Goal: Transaction & Acquisition: Subscribe to service/newsletter

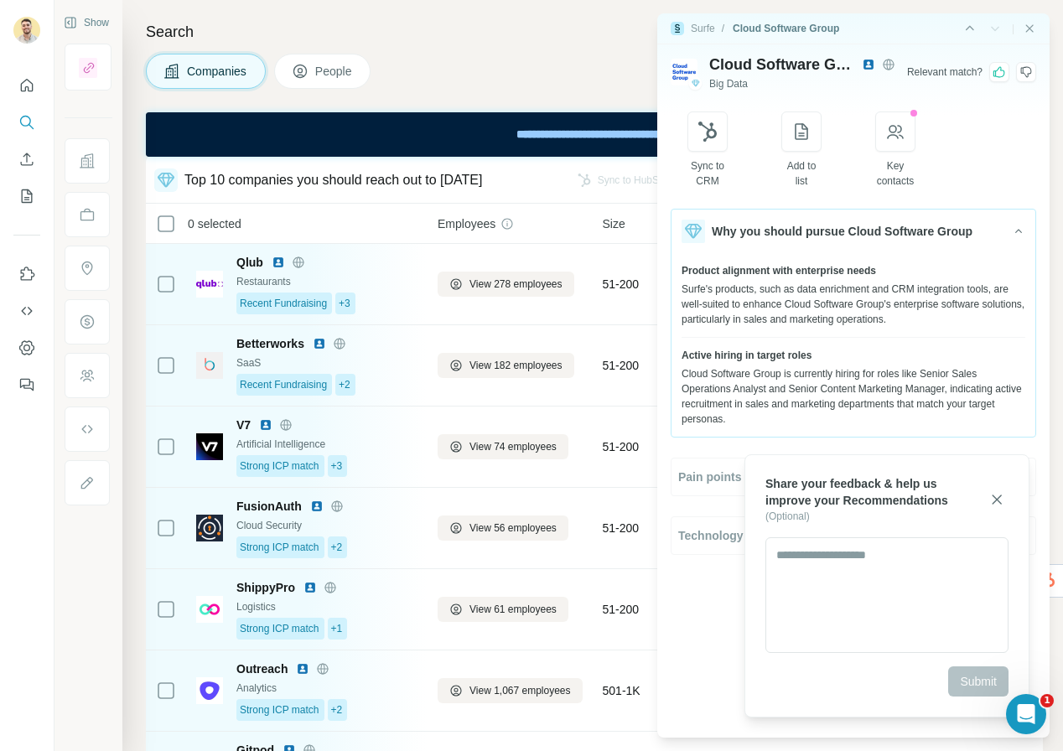
scroll to position [289, 0]
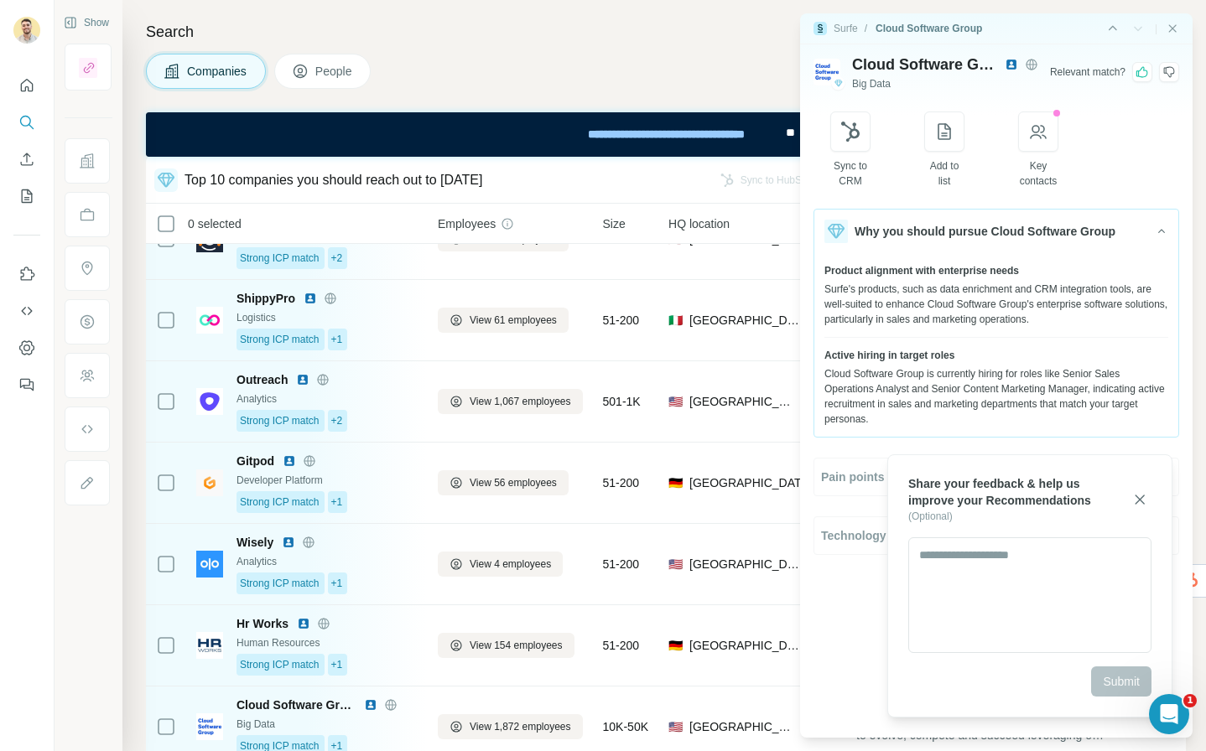
click at [1063, 121] on div "Surfe / Cloud Software Group | Cloud Software Group Big Data Relevant match ? S…" at bounding box center [996, 375] width 419 height 751
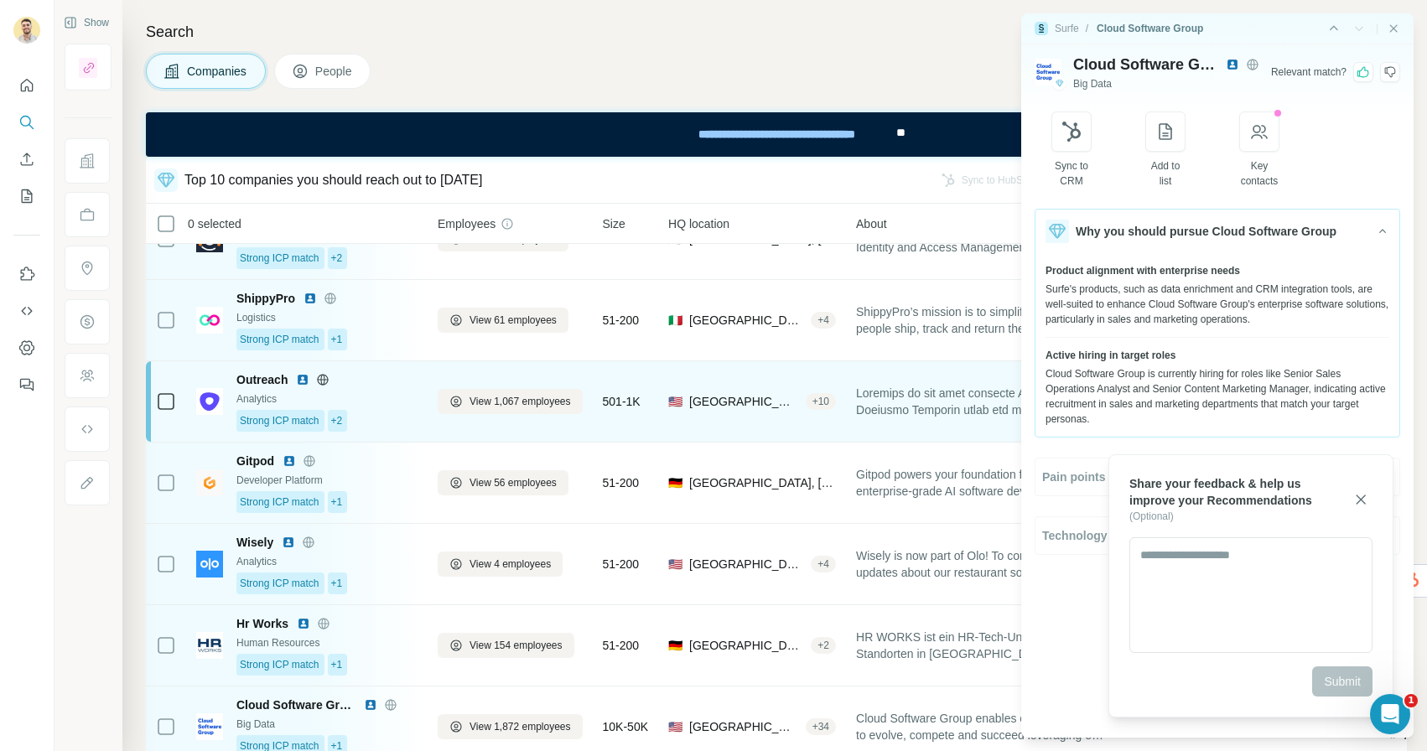
scroll to position [0, 0]
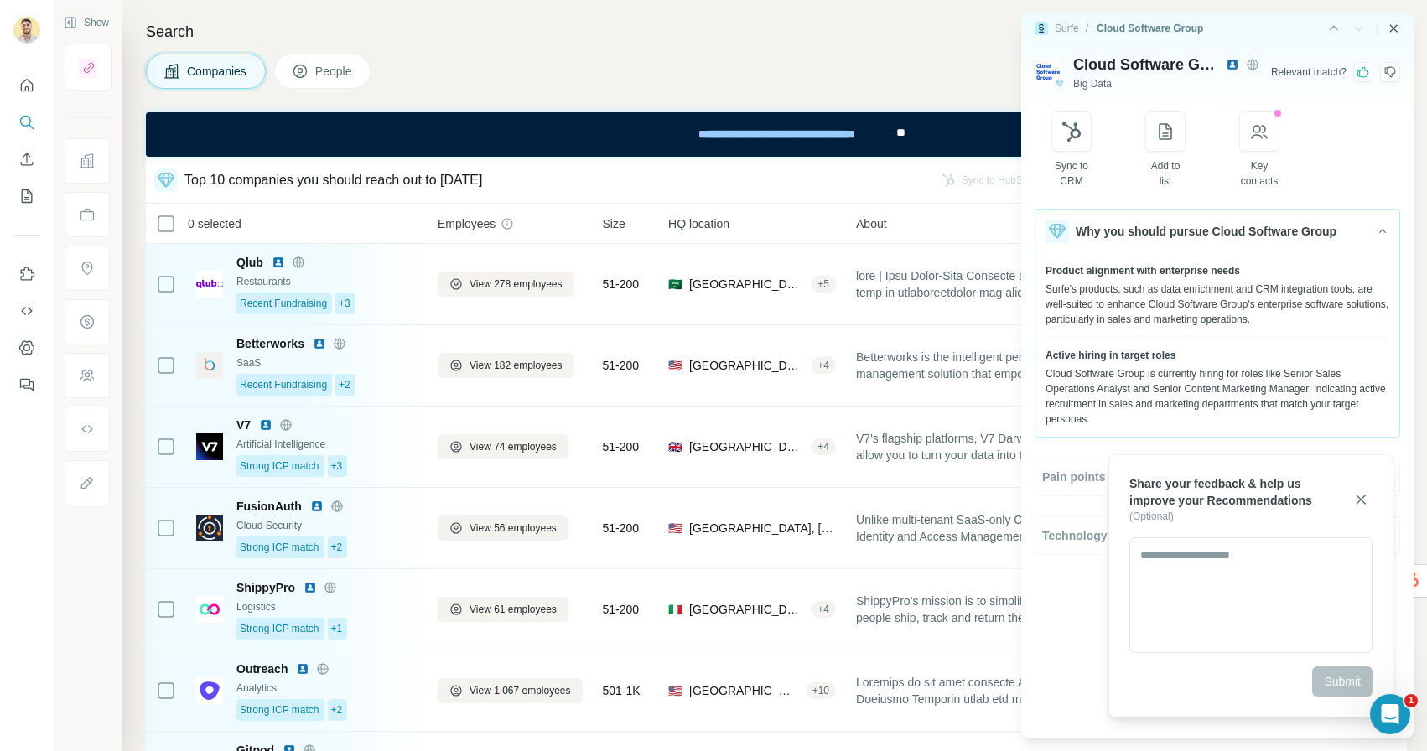
click at [1063, 28] on icon "Close side panel" at bounding box center [1393, 28] width 13 height 13
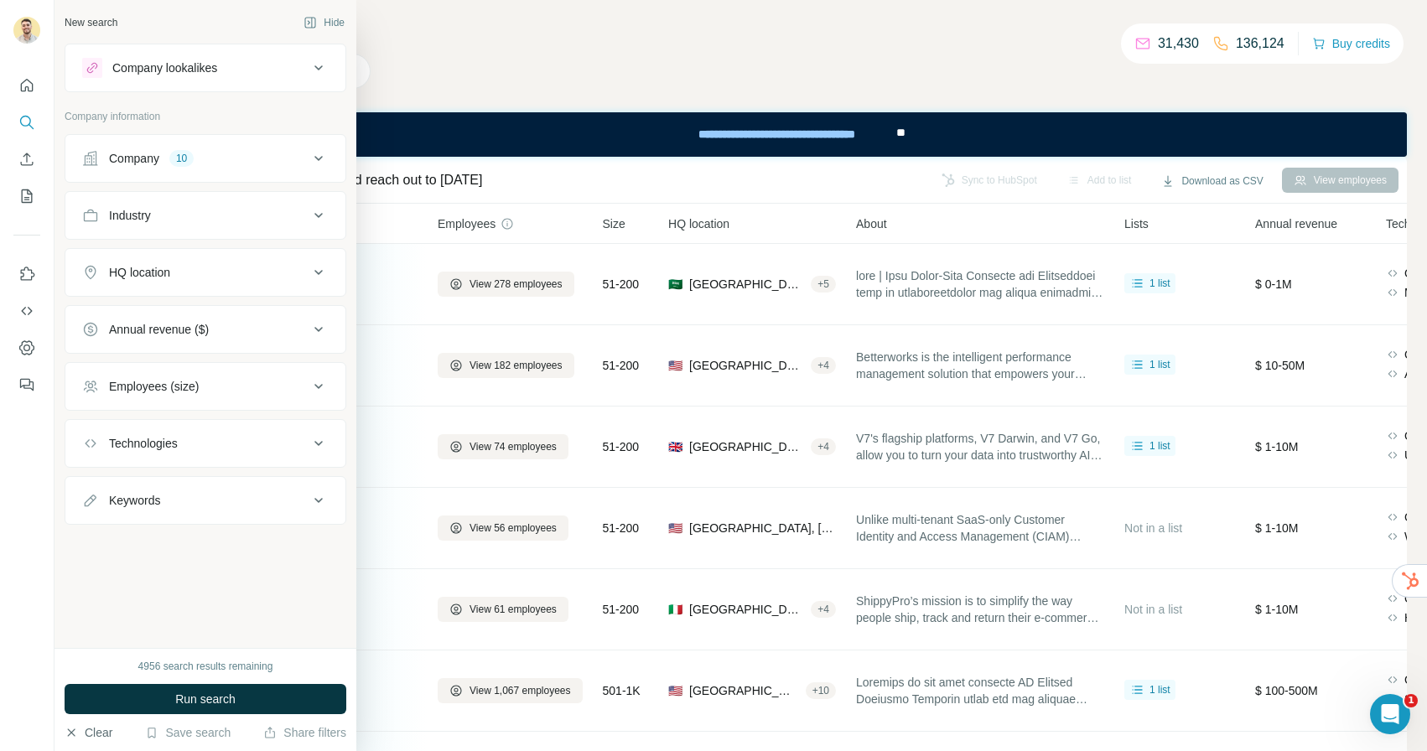
click at [99, 732] on button "Clear" at bounding box center [89, 733] width 48 height 17
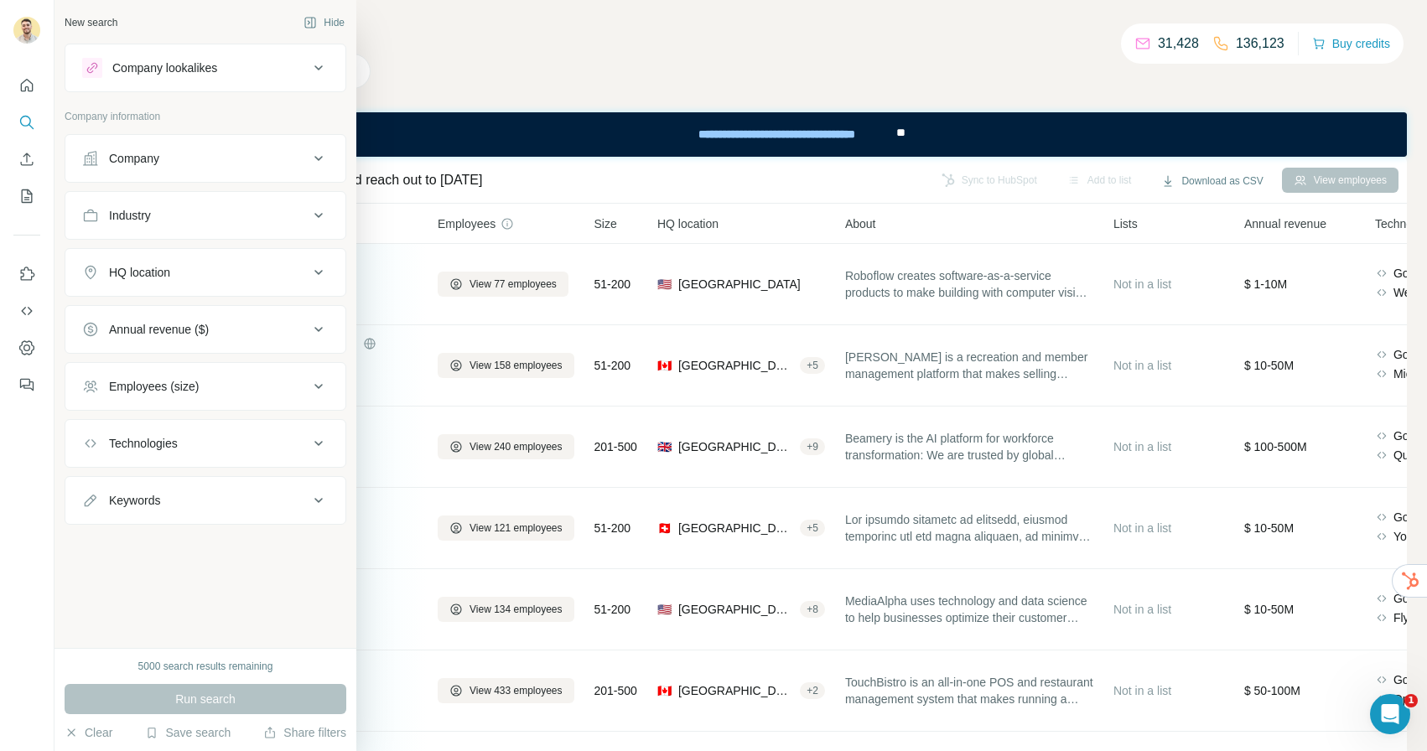
click at [194, 153] on div "Company" at bounding box center [195, 158] width 226 height 17
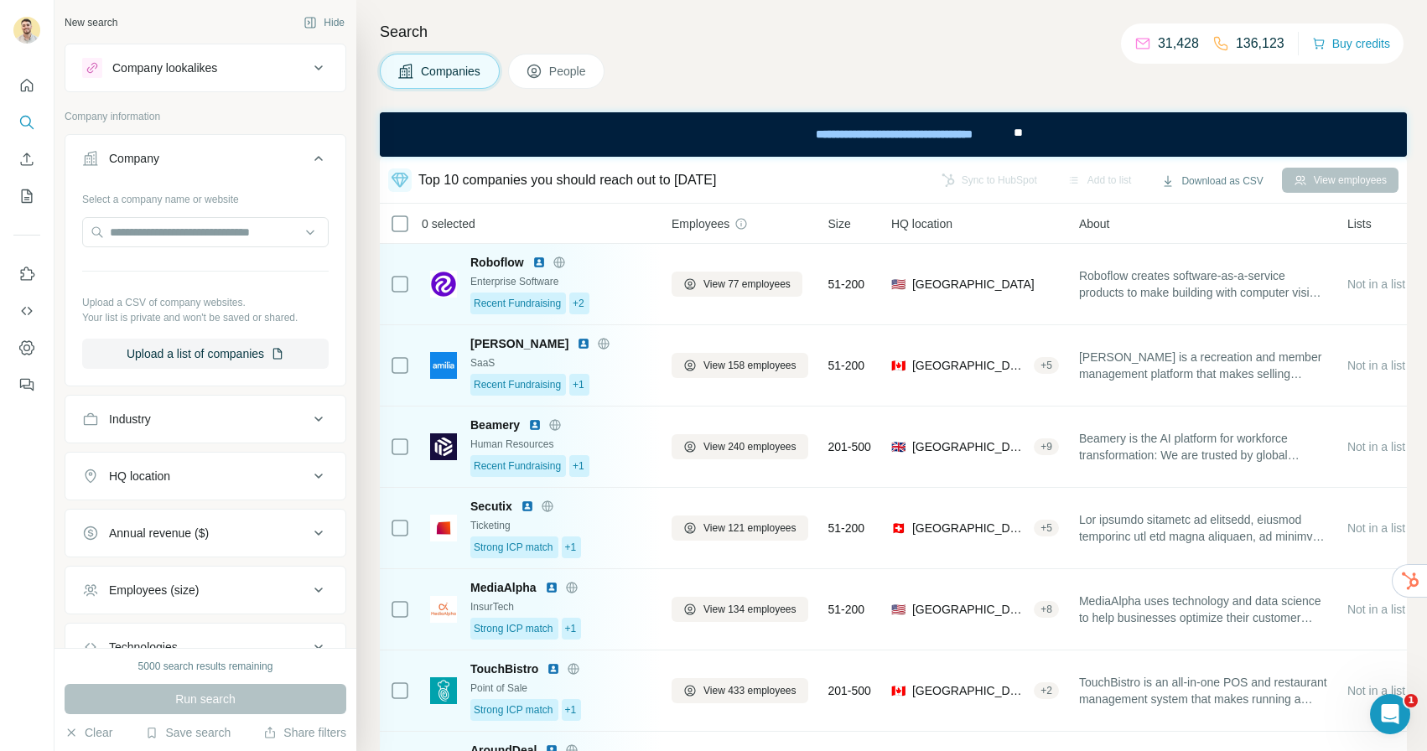
click at [164, 408] on button "Industry" at bounding box center [205, 419] width 280 height 40
click at [159, 463] on input at bounding box center [196, 461] width 207 height 18
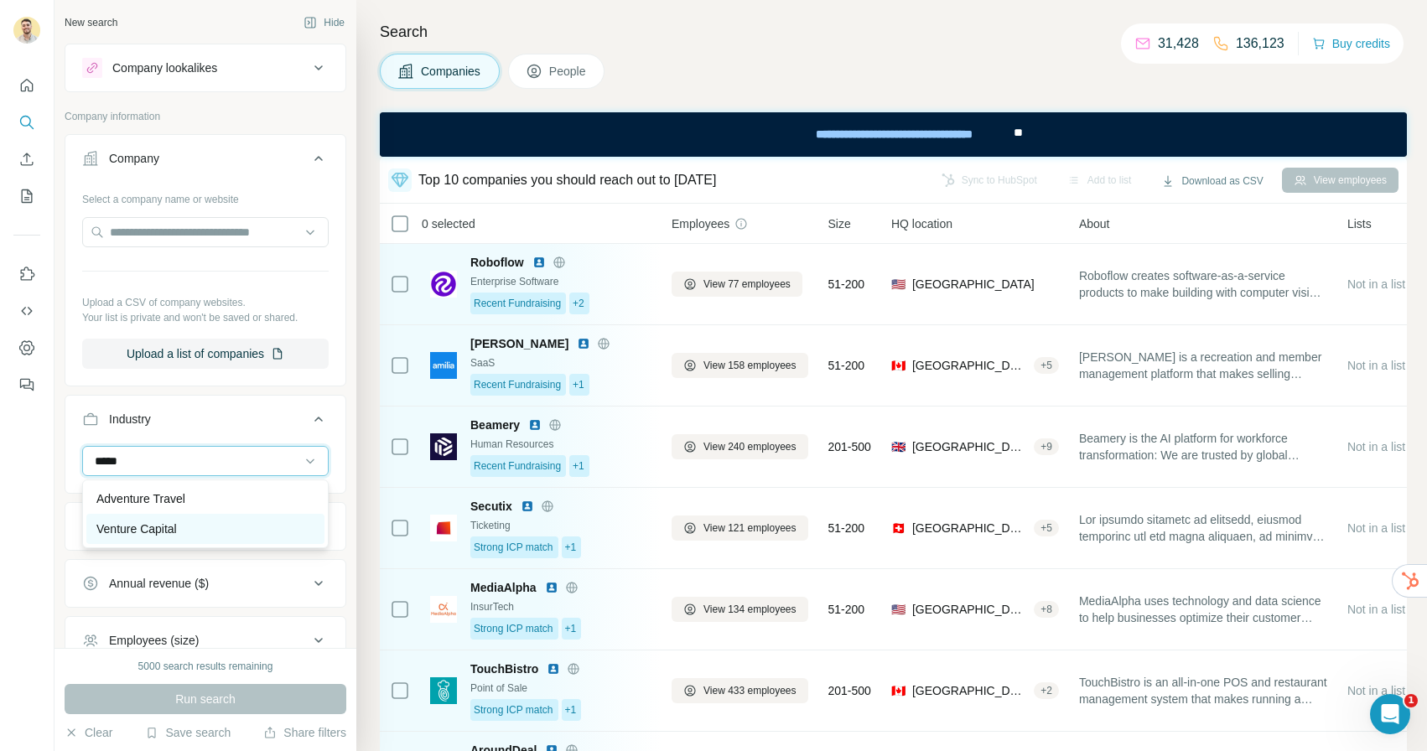
type input "*****"
click at [166, 526] on p "Venture Capital" at bounding box center [136, 529] width 81 height 17
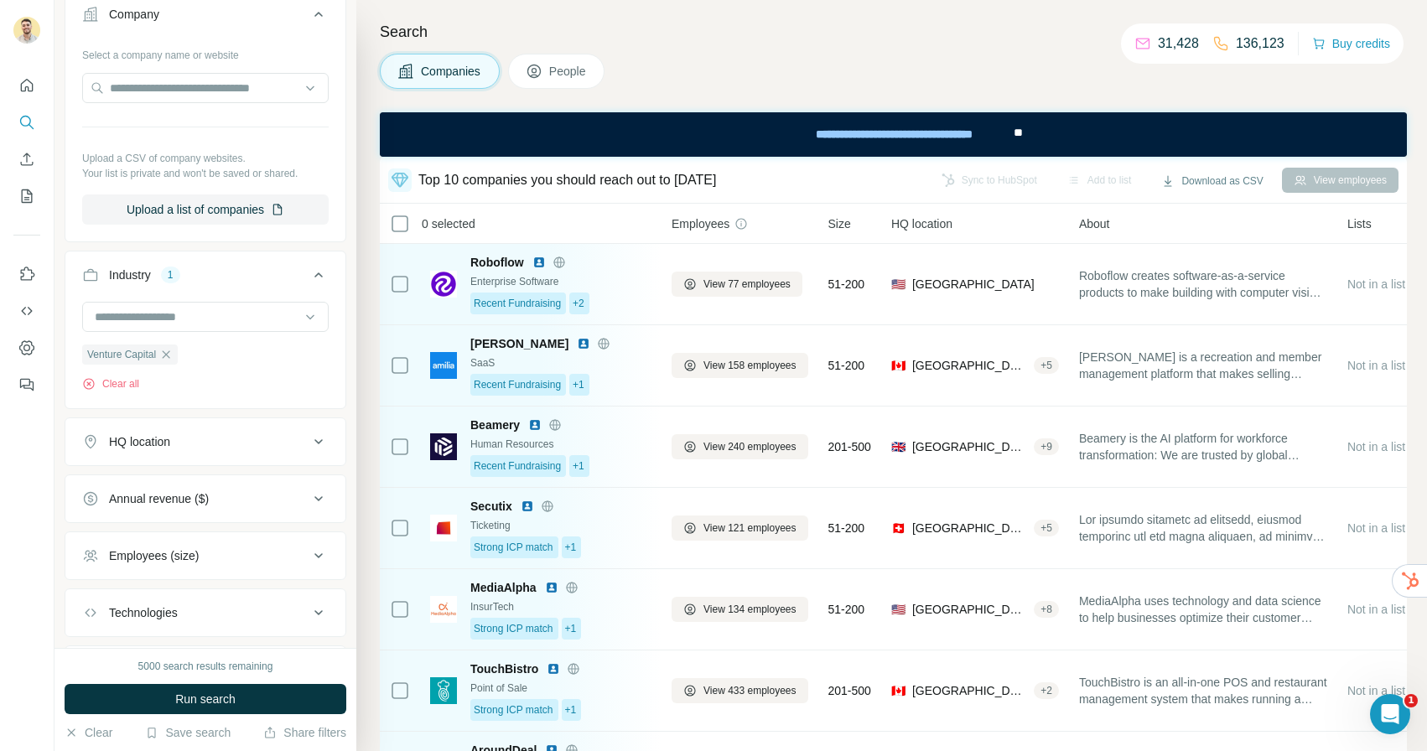
scroll to position [148, 0]
click at [199, 547] on div "Employees (size)" at bounding box center [154, 551] width 90 height 17
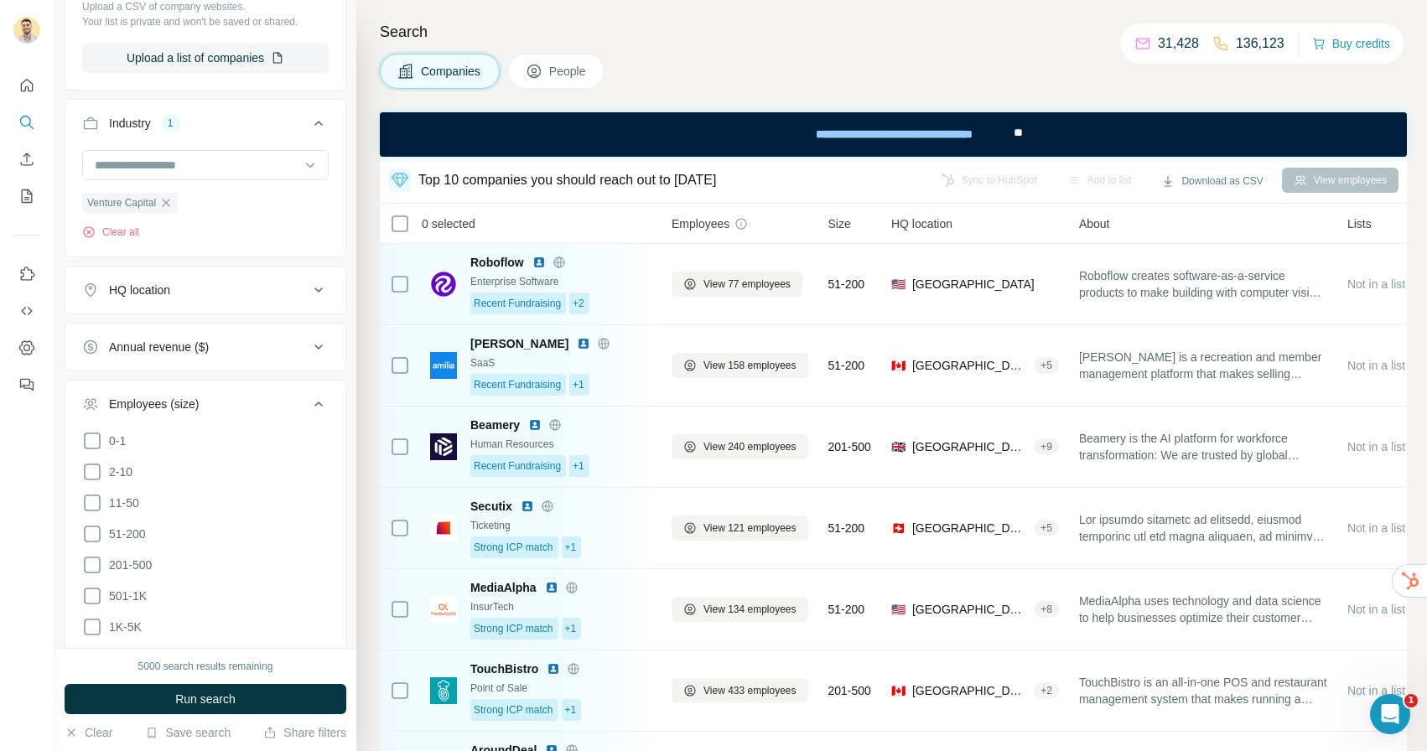
scroll to position [311, 0]
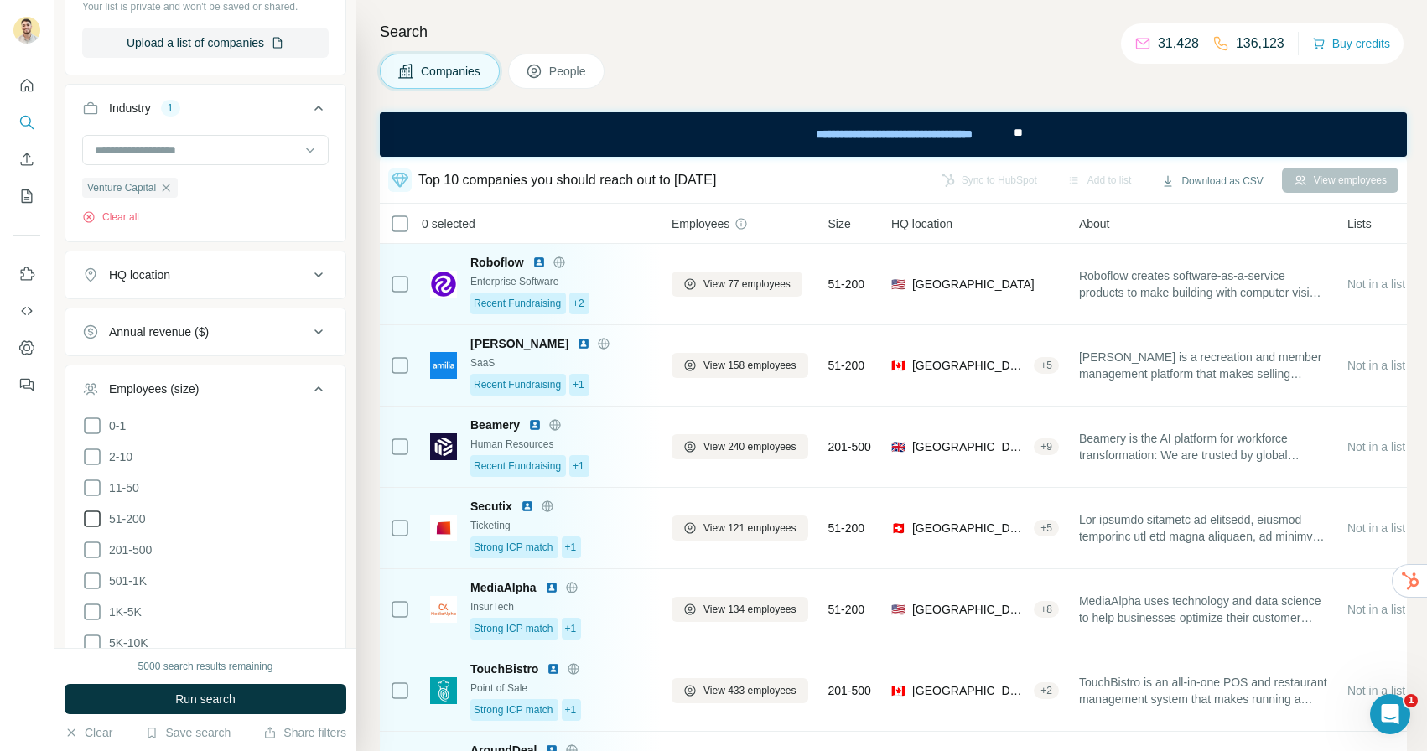
click at [95, 520] on icon at bounding box center [92, 519] width 20 height 20
click at [226, 691] on span "Run search" at bounding box center [205, 699] width 60 height 17
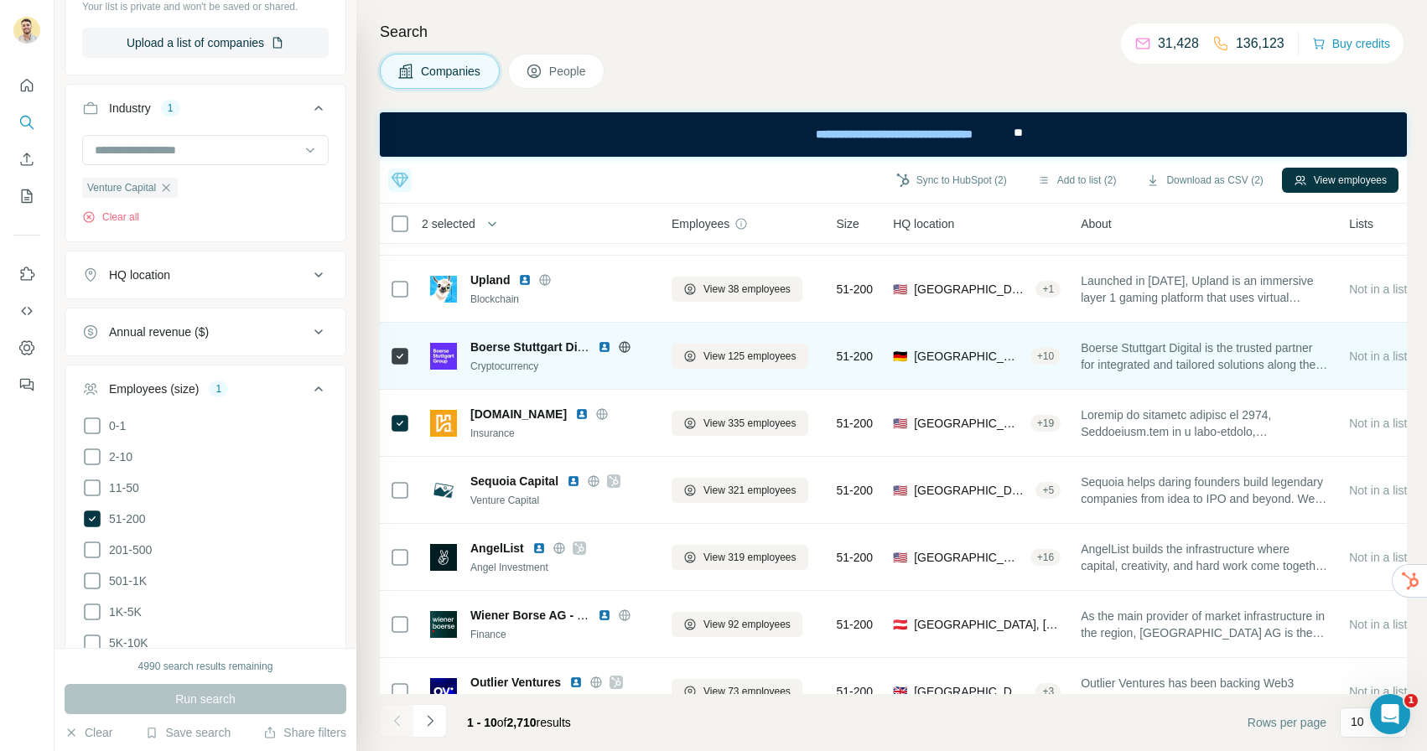
scroll to position [123, 0]
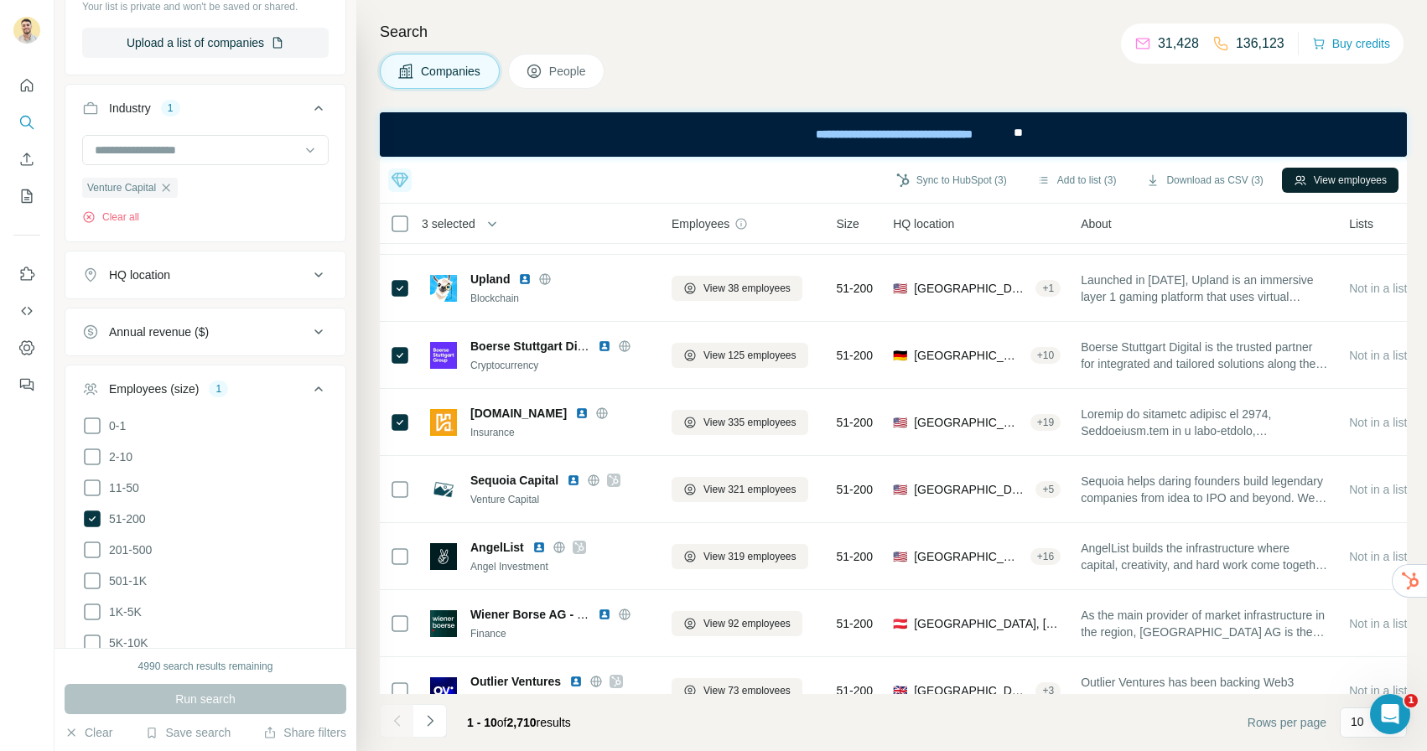
click at [1335, 173] on button "View employees" at bounding box center [1340, 180] width 117 height 25
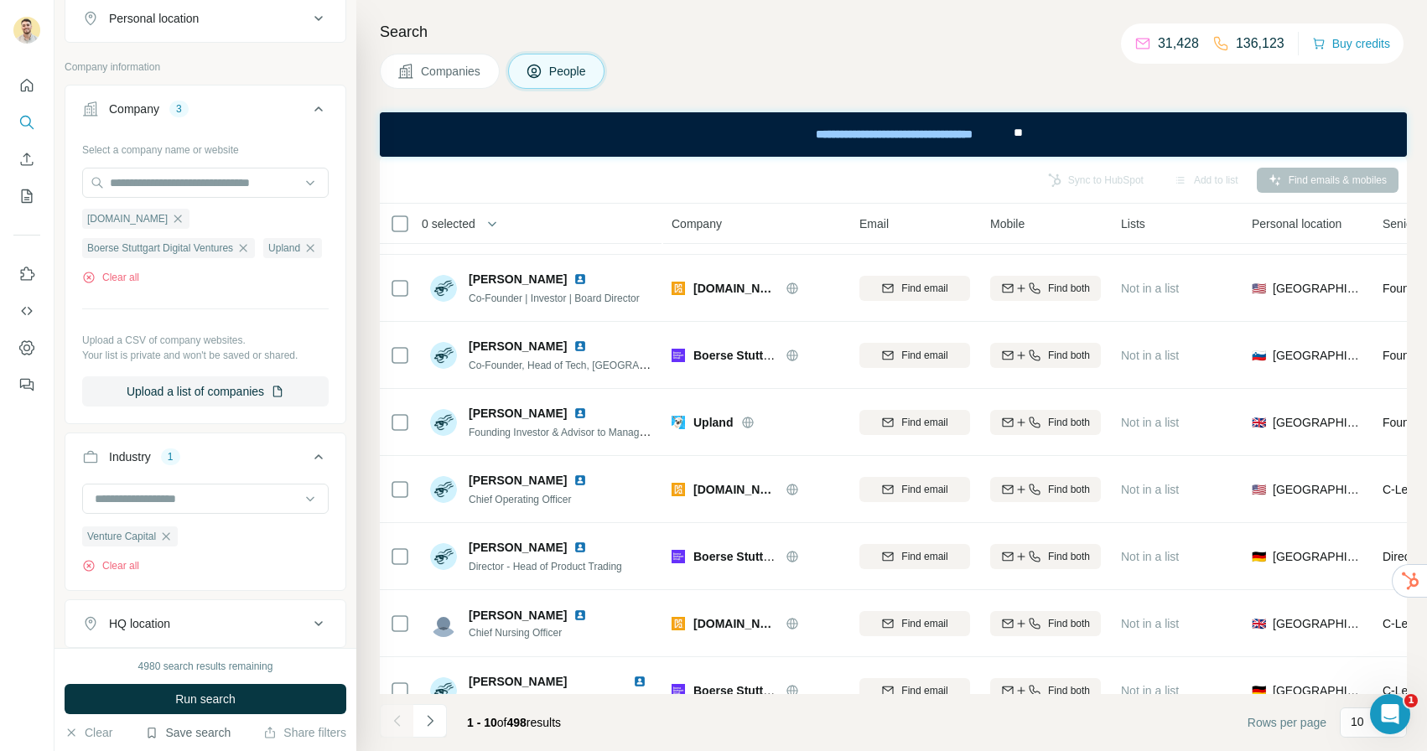
click at [192, 730] on button "Save search" at bounding box center [188, 733] width 86 height 17
click at [326, 76] on div "Company information" at bounding box center [206, 72] width 282 height 25
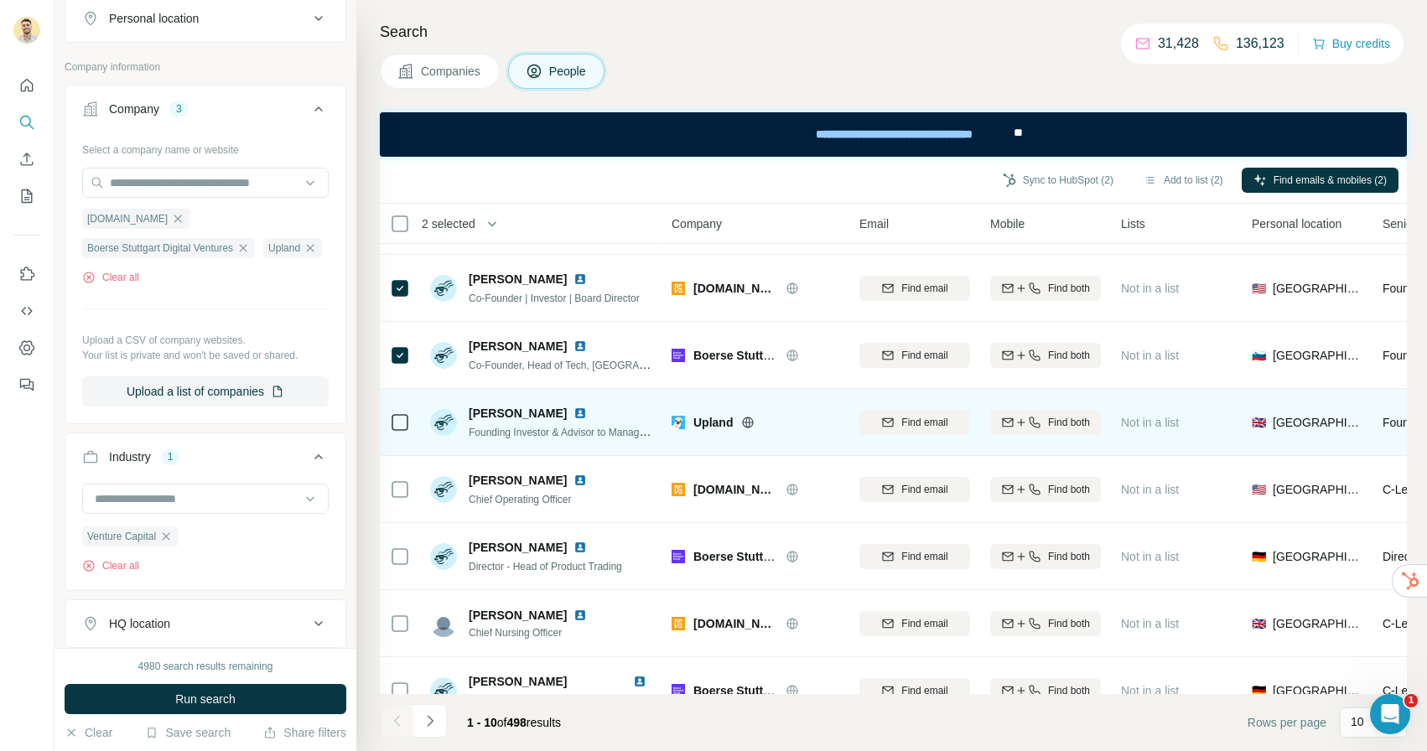
click at [403, 408] on div at bounding box center [400, 422] width 20 height 46
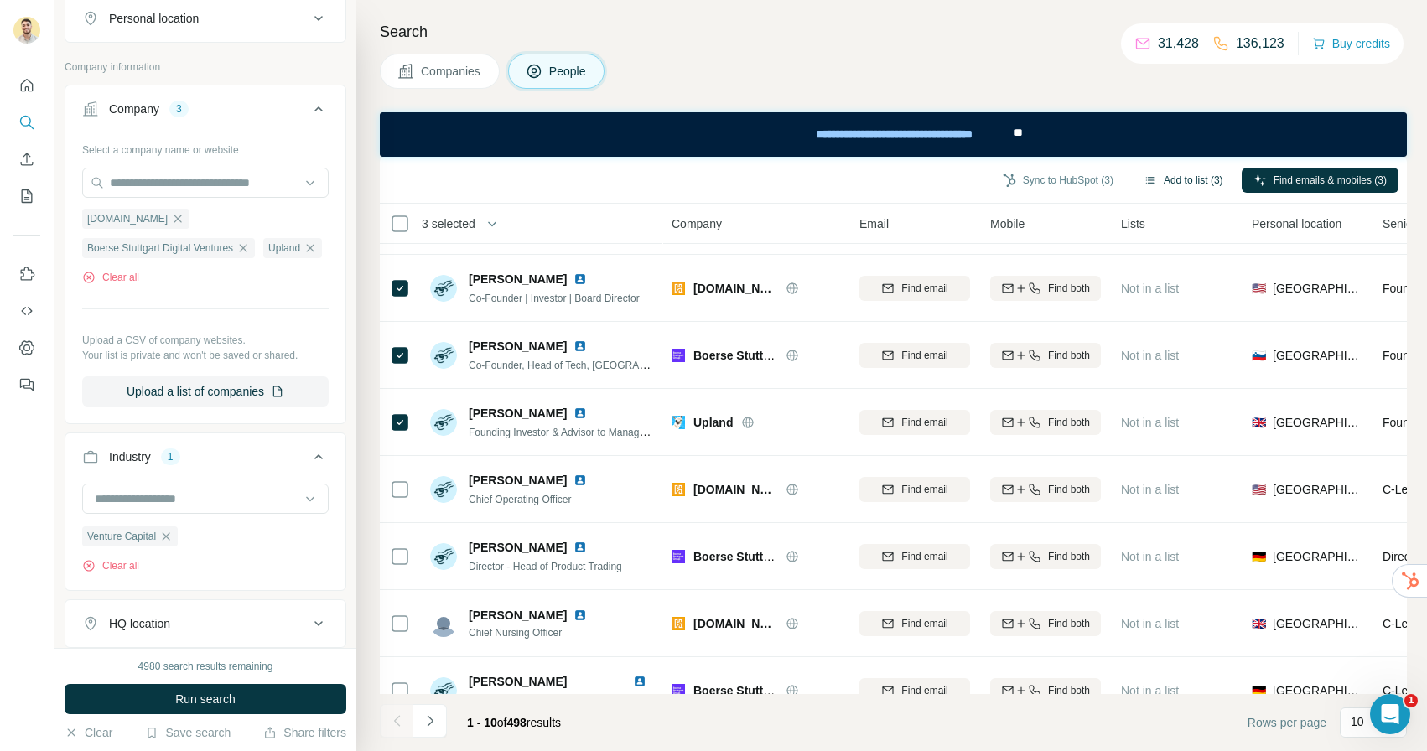
click at [1169, 176] on button "Add to list (3)" at bounding box center [1183, 180] width 103 height 25
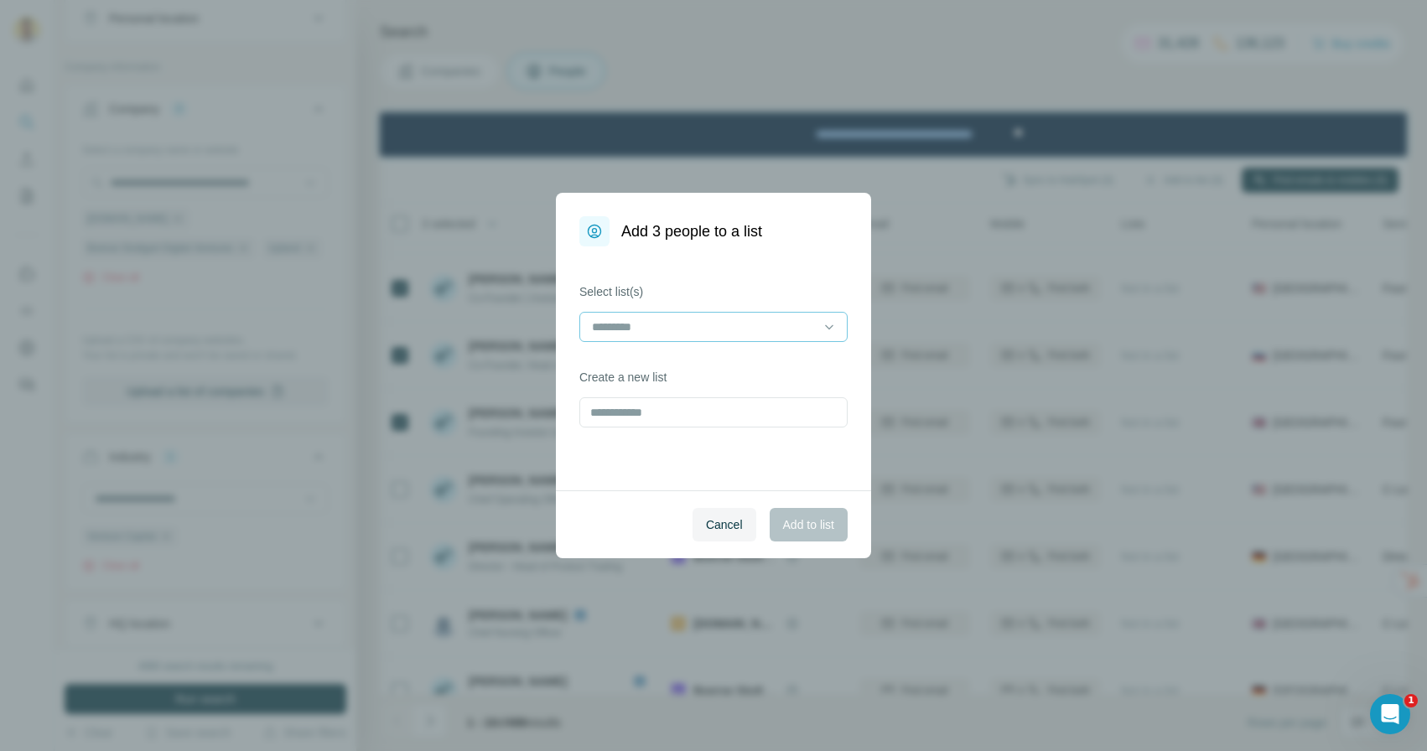
click at [704, 322] on input at bounding box center [703, 327] width 226 height 18
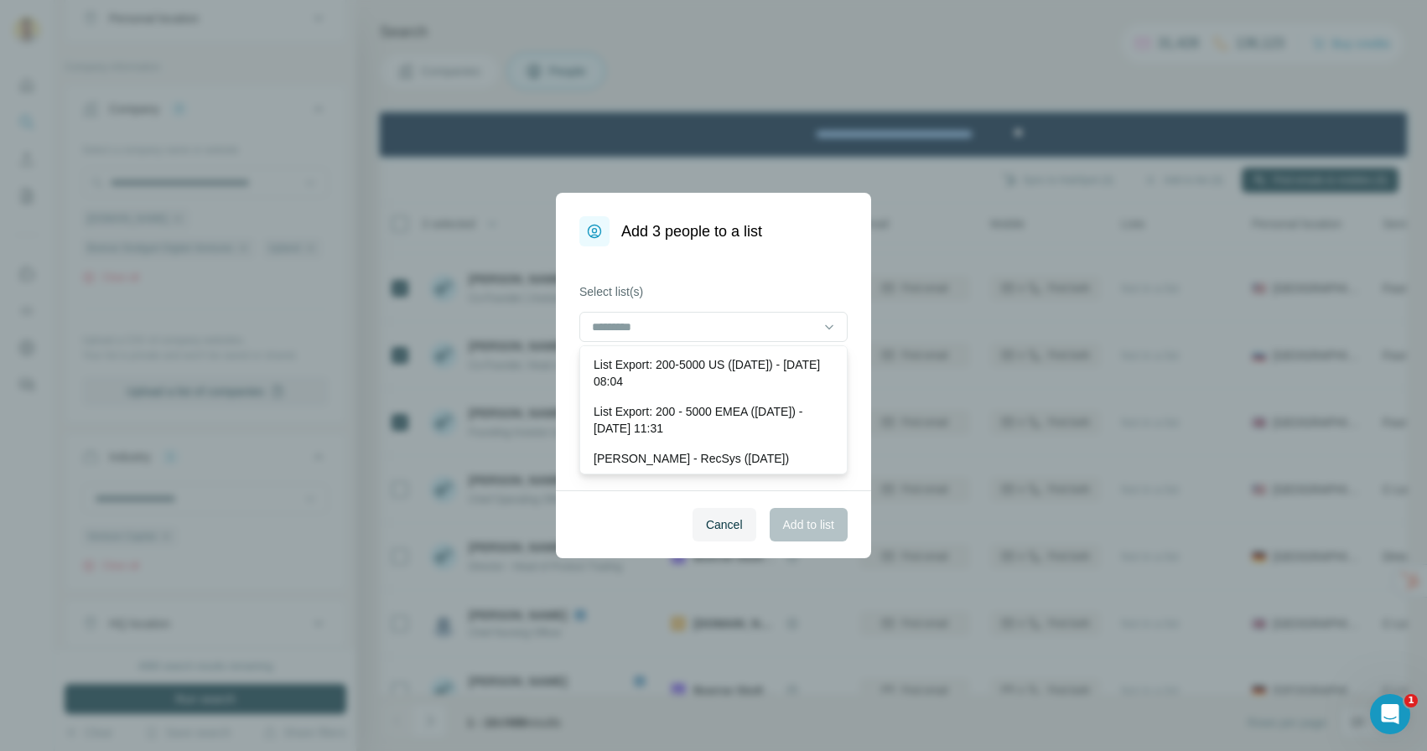
click at [783, 86] on div "Add 3 people to a list Select list(s) Create a new list Cancel Add to list" at bounding box center [713, 375] width 1427 height 751
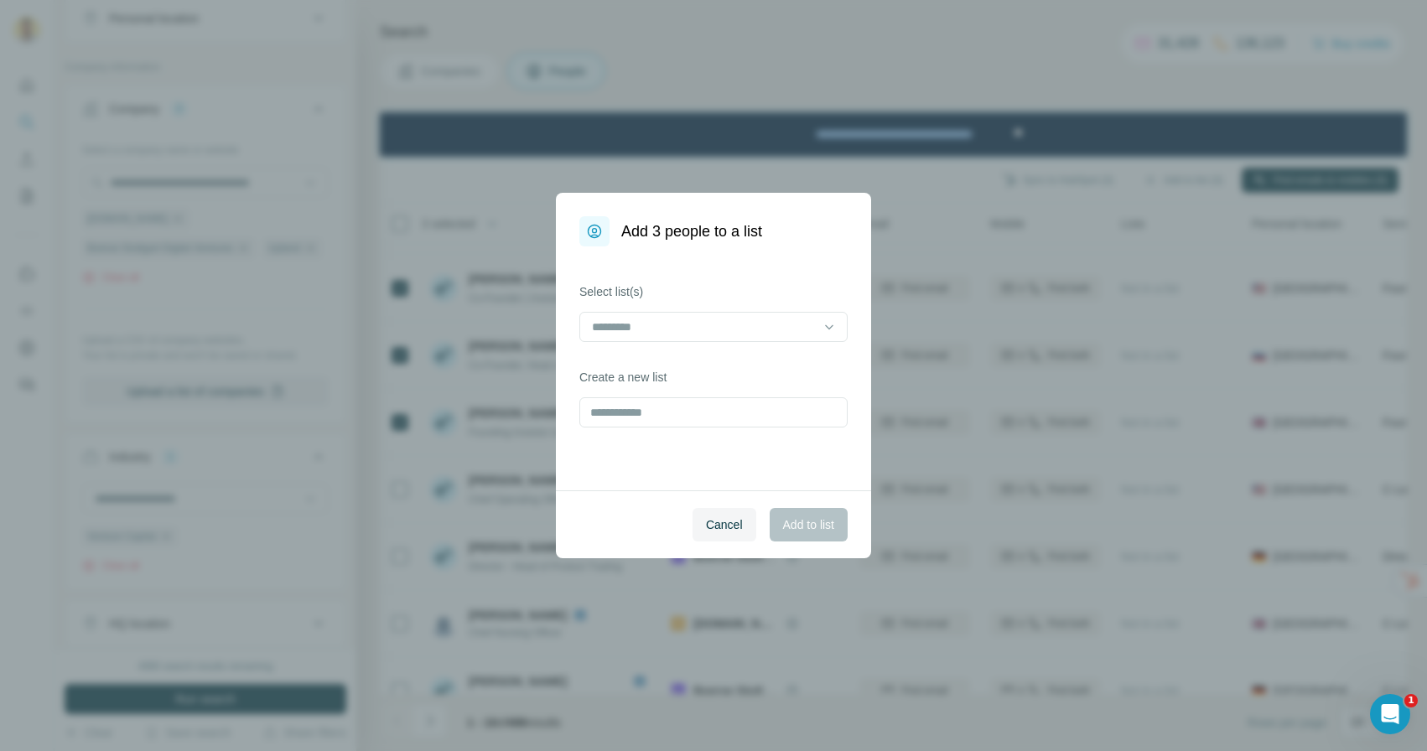
click at [31, 212] on div "Add 3 people to a list Select list(s) Create a new list Cancel Add to list" at bounding box center [713, 375] width 1427 height 751
click at [716, 522] on span "Cancel" at bounding box center [724, 525] width 37 height 17
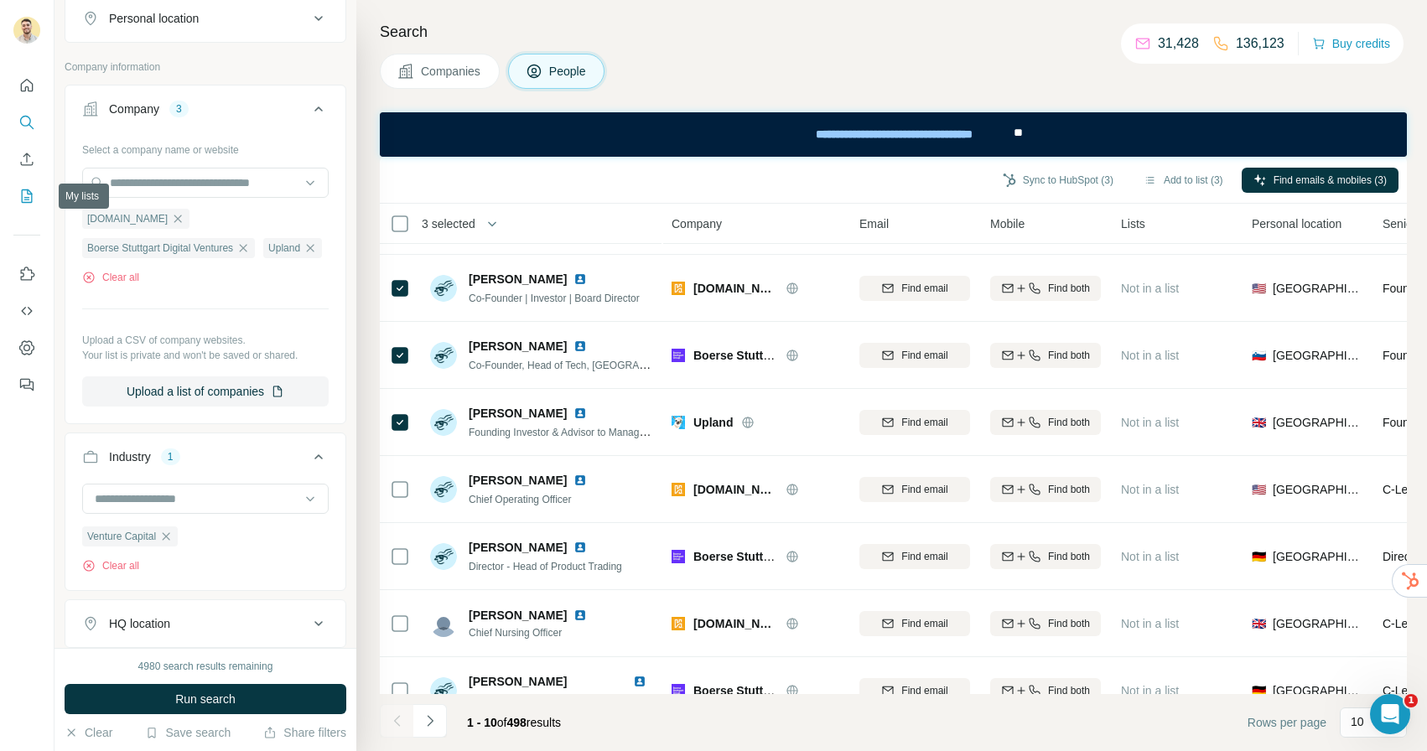
click at [26, 193] on icon "My lists" at bounding box center [26, 196] width 17 height 17
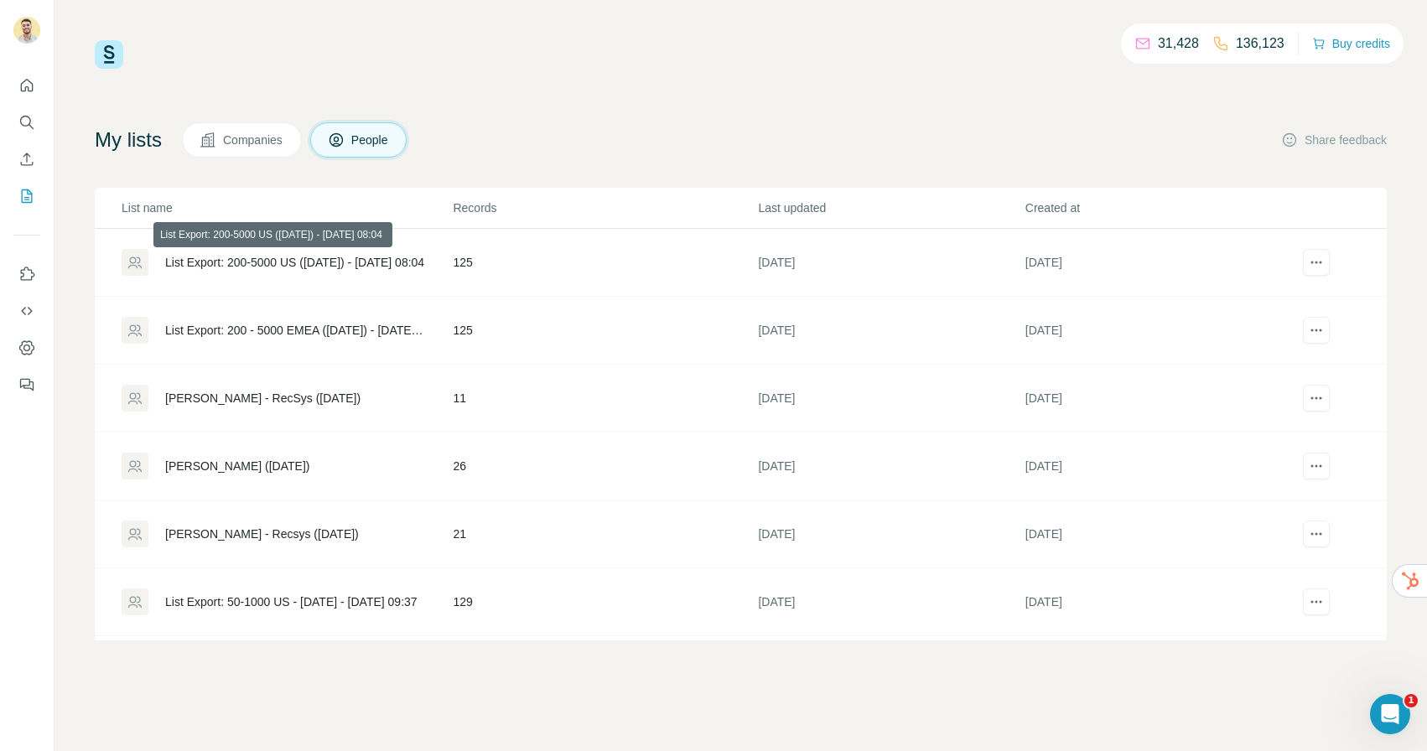
click at [286, 262] on div "List Export: 200-5000 US ([DATE]) - [DATE] 08:04" at bounding box center [294, 262] width 259 height 17
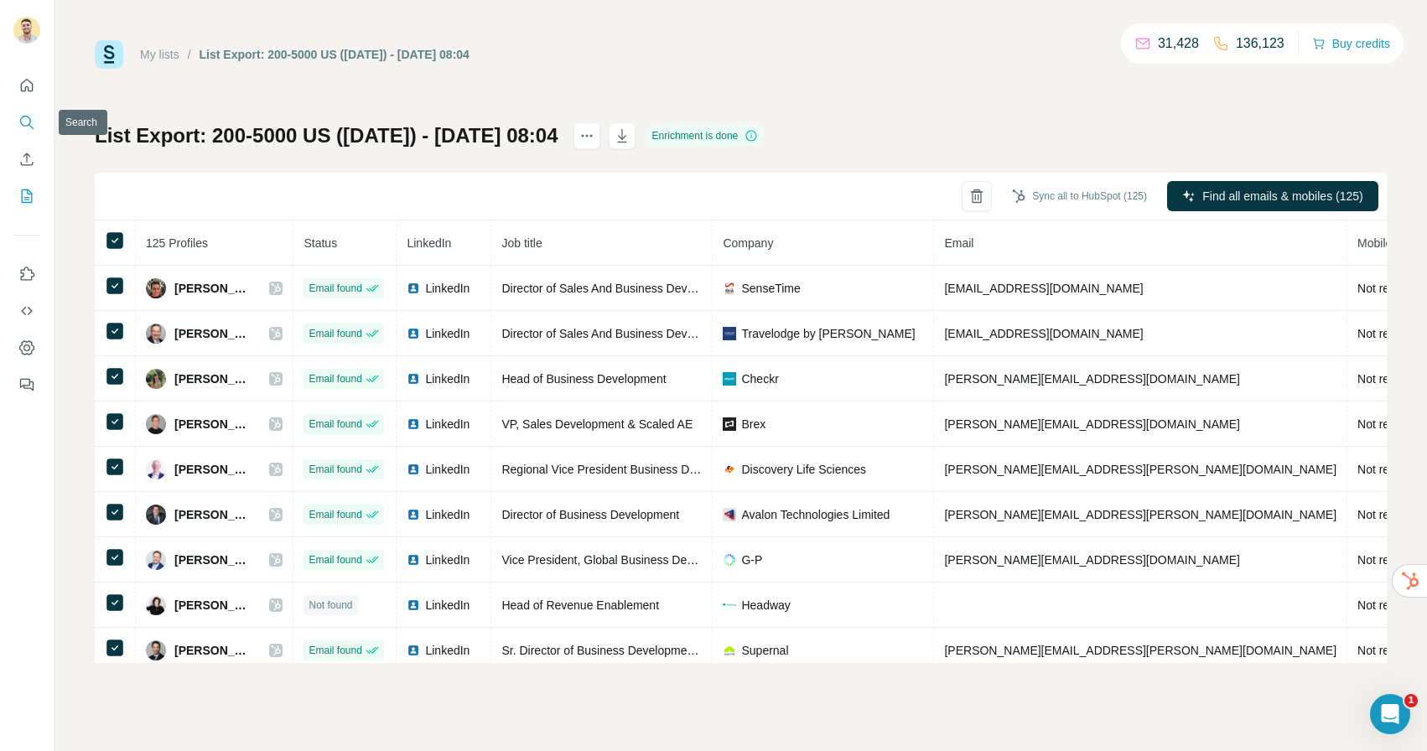
click at [31, 123] on icon "Search" at bounding box center [26, 122] width 17 height 17
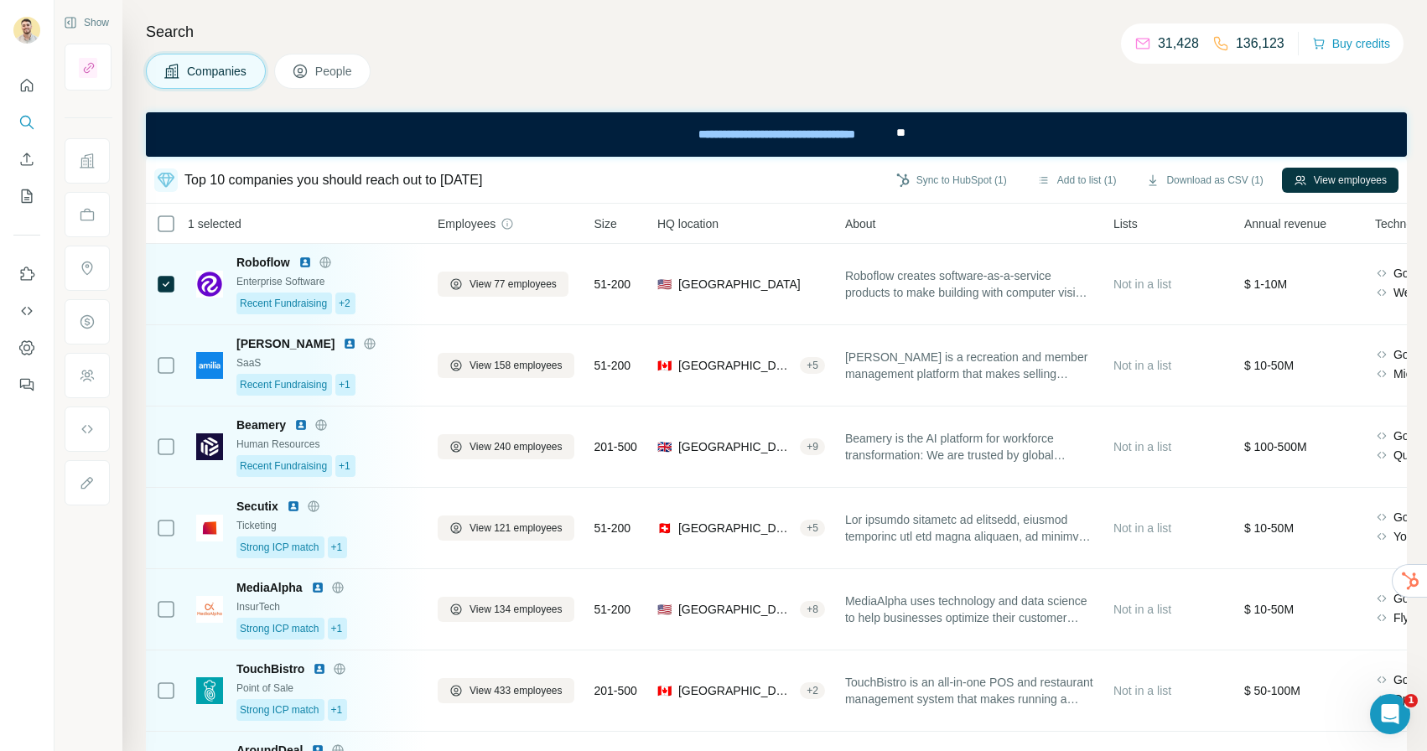
click at [325, 66] on span "People" at bounding box center [334, 71] width 39 height 17
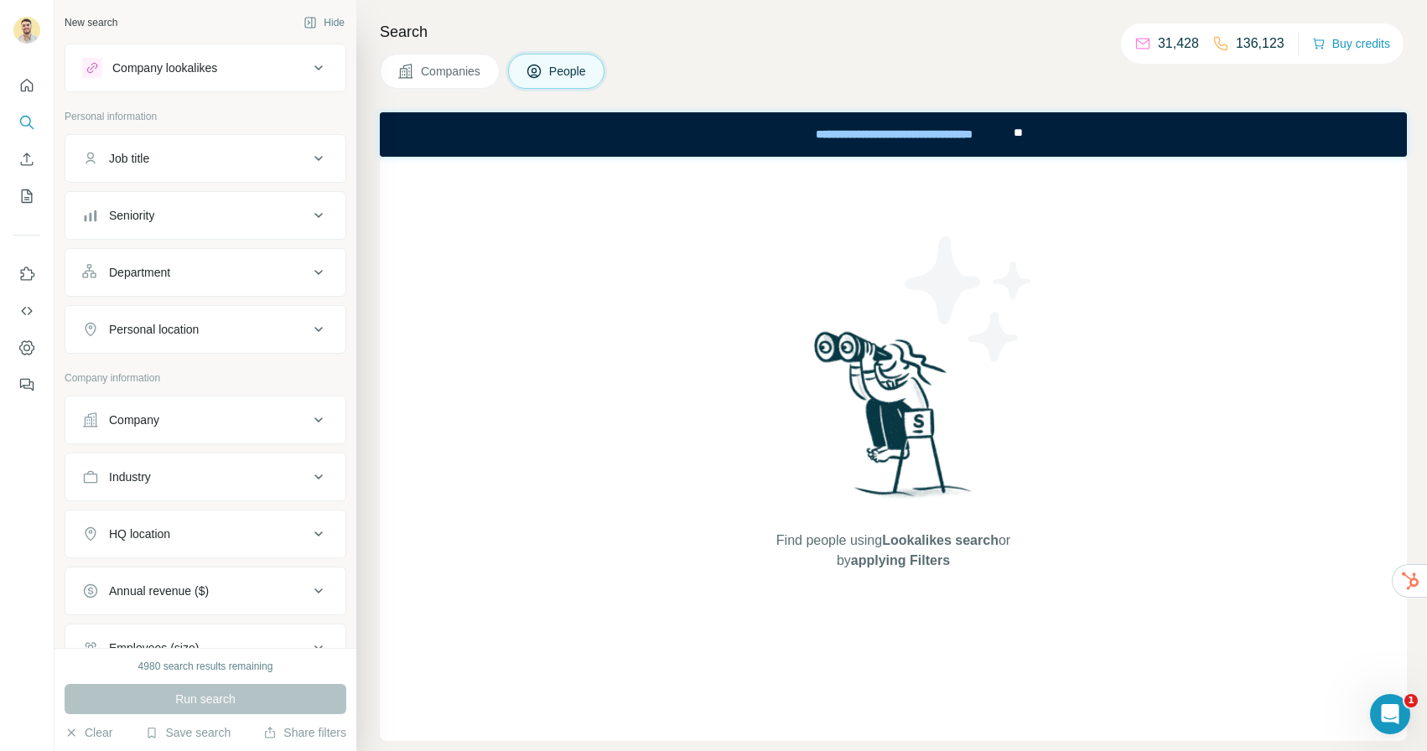
click at [446, 76] on span "Companies" at bounding box center [451, 71] width 61 height 17
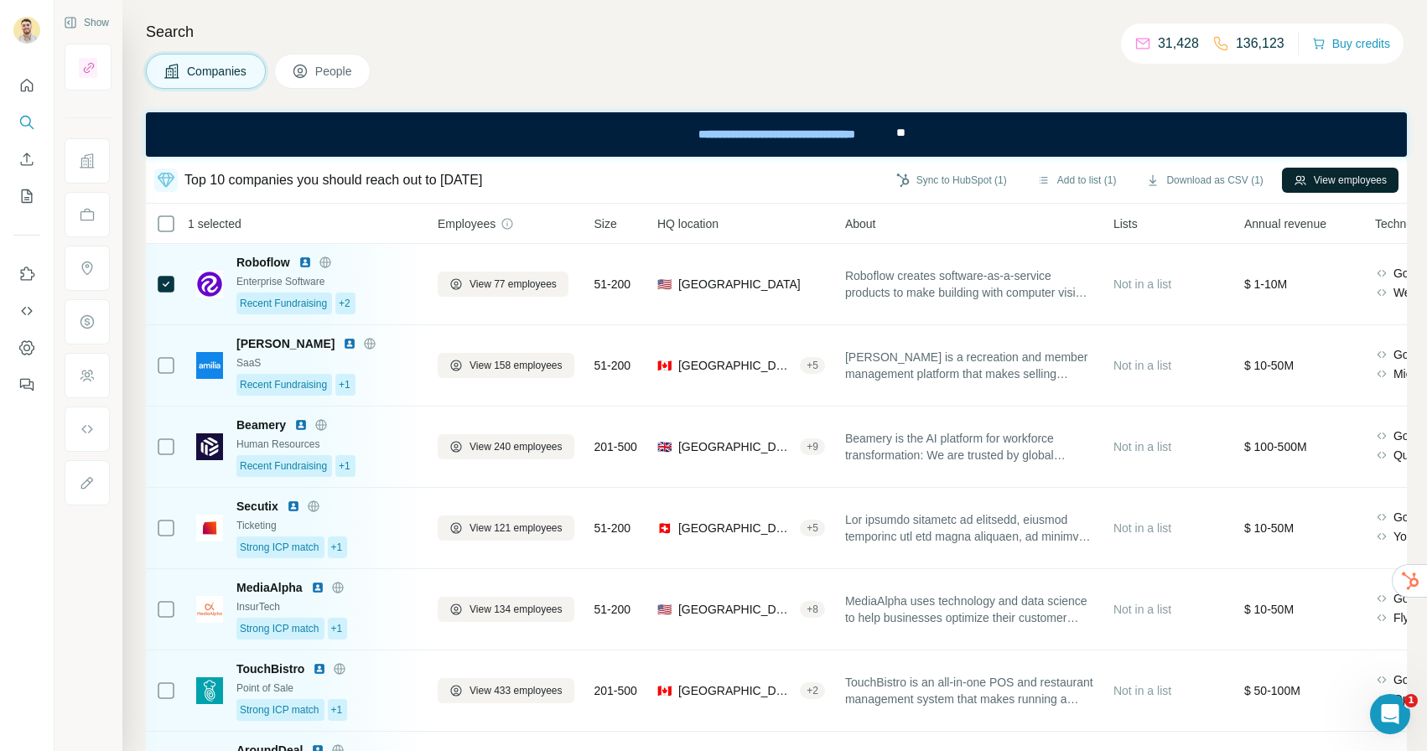
click at [1354, 195] on div "Top 10 companies you should reach out to [DATE] Sync to HubSpot (1) Add to list…" at bounding box center [776, 180] width 1261 height 47
click at [1349, 184] on button "View employees" at bounding box center [1340, 180] width 117 height 25
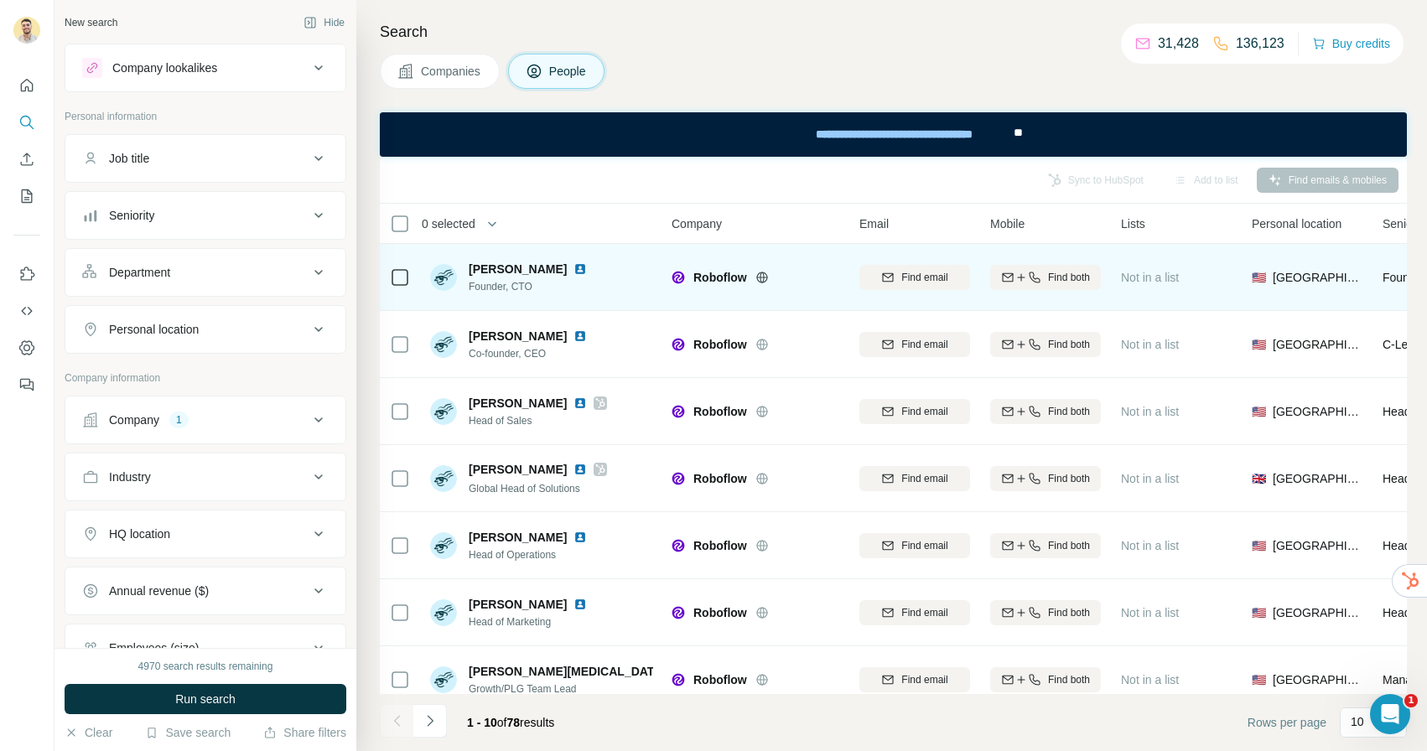
click at [574, 271] on img at bounding box center [580, 269] width 13 height 13
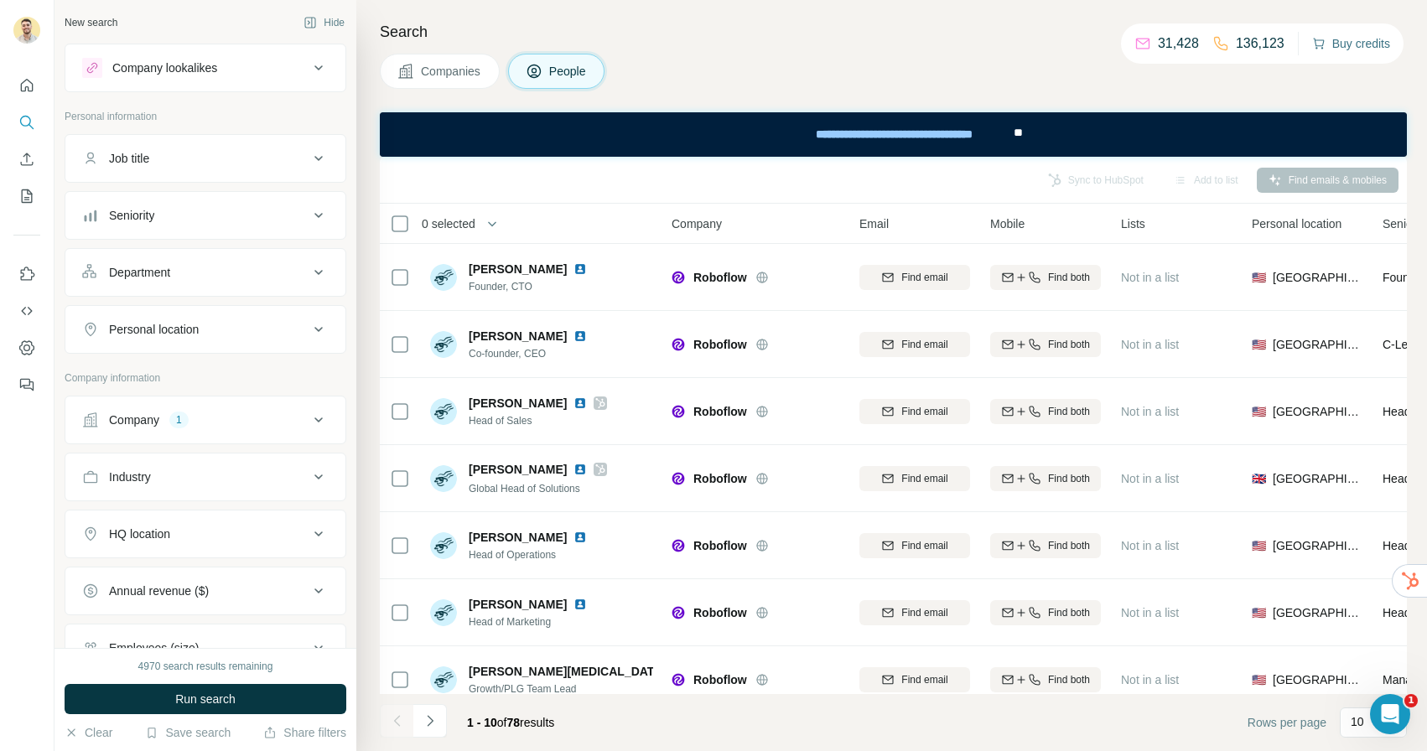
click at [1340, 46] on button "Buy credits" at bounding box center [1352, 43] width 78 height 23
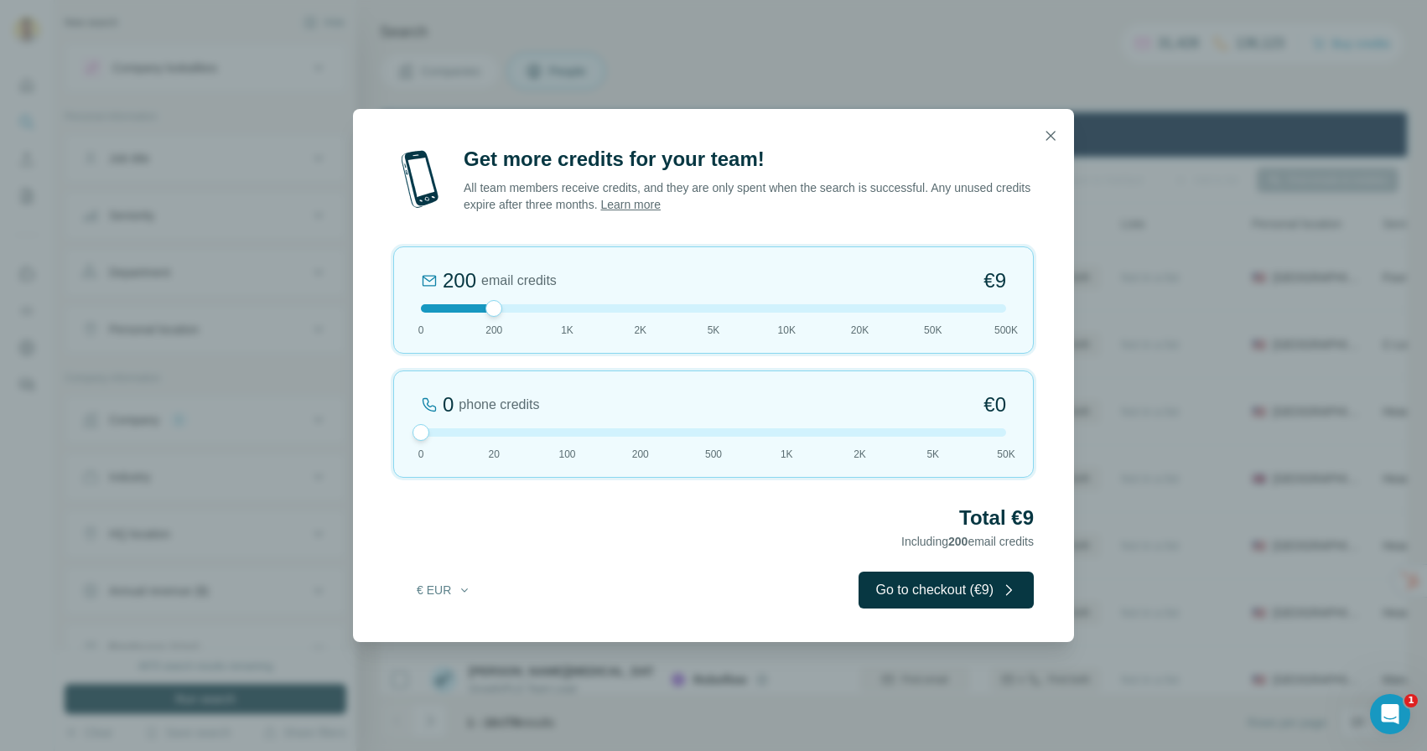
drag, startPoint x: 496, startPoint y: 431, endPoint x: 351, endPoint y: 413, distance: 146.3
click at [351, 413] on div "Get more credits for your team! All team members receive credits, and they are …" at bounding box center [713, 375] width 1427 height 751
drag, startPoint x: 495, startPoint y: 306, endPoint x: 706, endPoint y: 308, distance: 211.4
click at [706, 308] on div at bounding box center [713, 308] width 17 height 17
drag, startPoint x: 714, startPoint y: 308, endPoint x: 667, endPoint y: 308, distance: 47.0
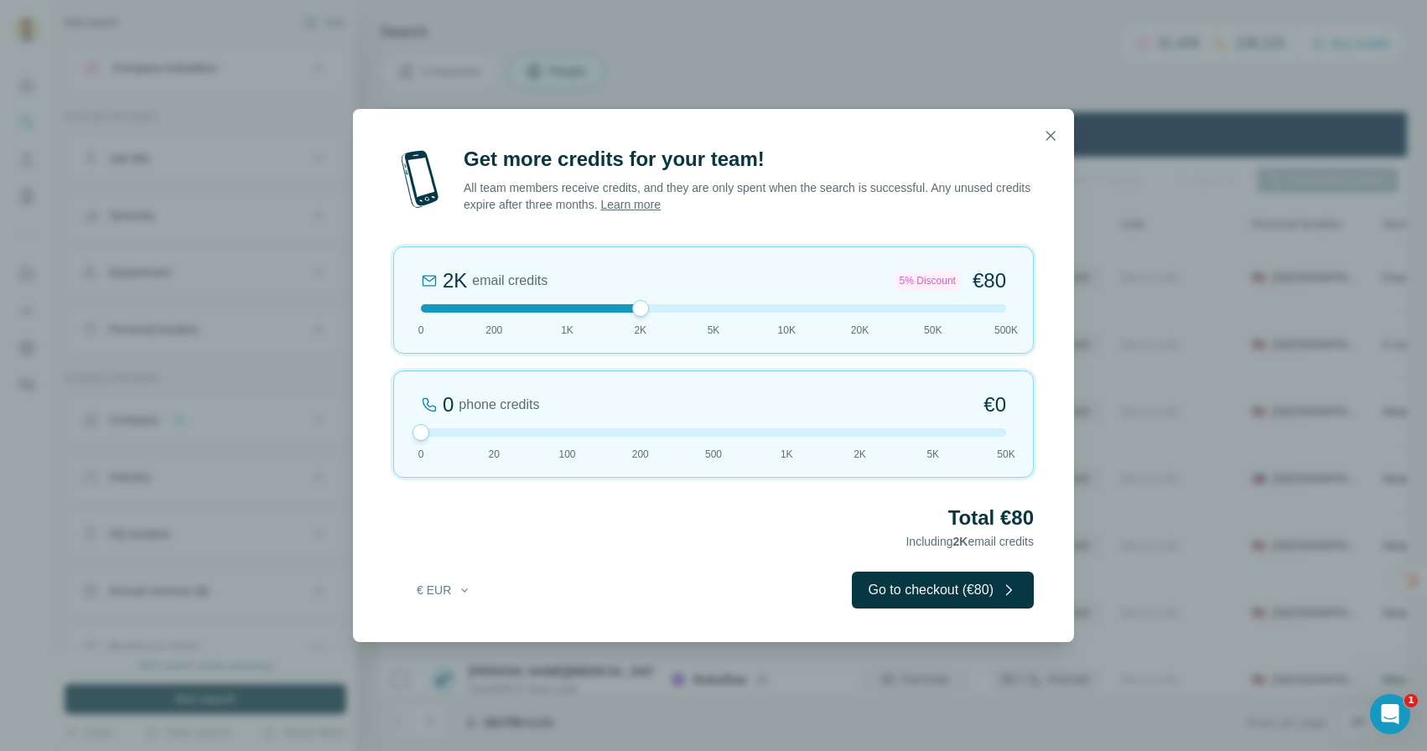
click at [667, 308] on div at bounding box center [713, 308] width 585 height 8
click at [1058, 134] on icon "button" at bounding box center [1050, 135] width 17 height 17
